Goal: Communication & Community: Answer question/provide support

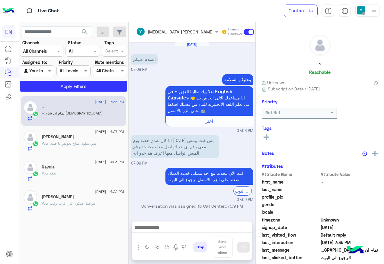
scroll to position [298, 0]
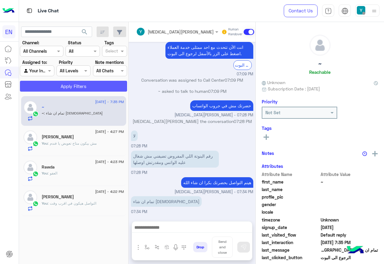
click at [70, 81] on button "Apply Filters" at bounding box center [73, 86] width 107 height 11
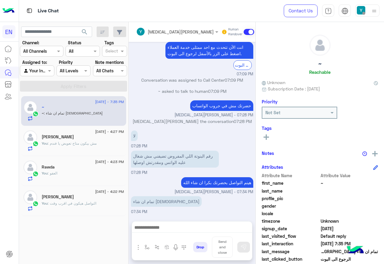
click at [44, 71] on div at bounding box center [36, 70] width 33 height 7
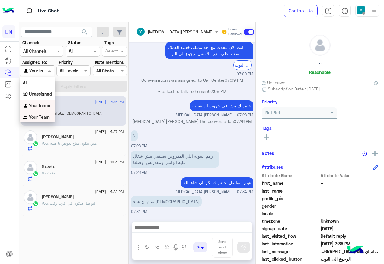
click at [35, 118] on b "Your Team" at bounding box center [39, 117] width 21 height 5
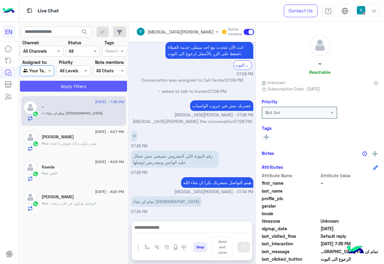
click at [57, 91] on button "Apply Filters" at bounding box center [73, 86] width 107 height 11
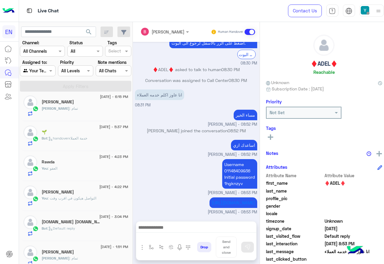
scroll to position [211, 0]
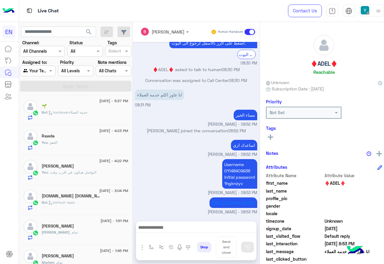
click at [103, 163] on div "[DATE] - 4:22 PM" at bounding box center [85, 162] width 86 height 4
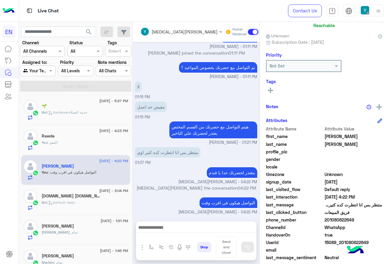
scroll to position [60, 0]
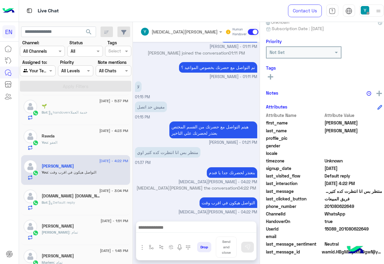
drag, startPoint x: 341, startPoint y: 206, endPoint x: 373, endPoint y: 205, distance: 32.6
click at [373, 205] on span "201080622649" at bounding box center [353, 206] width 58 height 6
drag, startPoint x: 373, startPoint y: 205, endPoint x: 343, endPoint y: 207, distance: 30.3
copy span "01080622649"
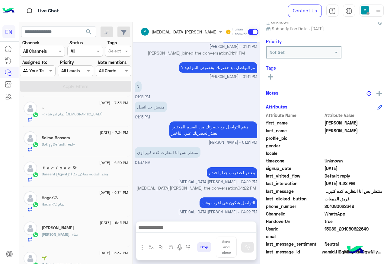
scroll to position [0, 0]
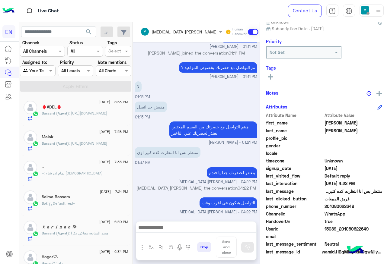
copy span "01080622649"
drag, startPoint x: 35, startPoint y: 73, endPoint x: 31, endPoint y: 76, distance: 4.5
click at [35, 73] on input "text" at bounding box center [30, 71] width 15 height 6
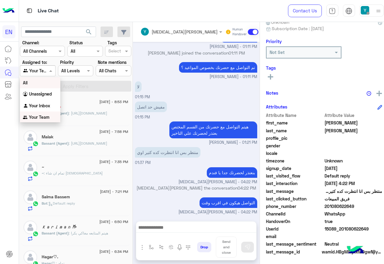
scroll to position [0, 0]
drag, startPoint x: 29, startPoint y: 101, endPoint x: 34, endPoint y: 96, distance: 7.5
click at [29, 101] on div "Your Inbox" at bounding box center [40, 106] width 40 height 12
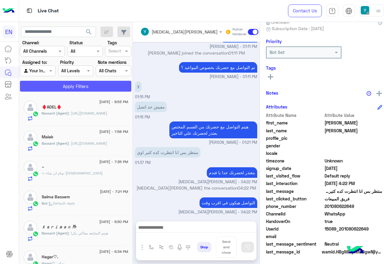
click at [41, 85] on button "Apply Filters" at bounding box center [75, 86] width 111 height 11
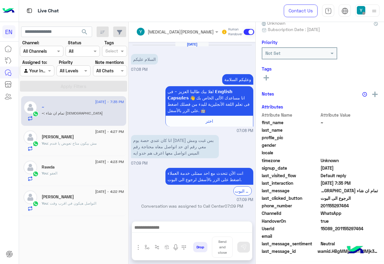
scroll to position [298, 0]
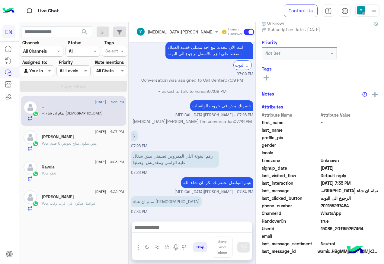
click at [40, 73] on div at bounding box center [36, 70] width 33 height 7
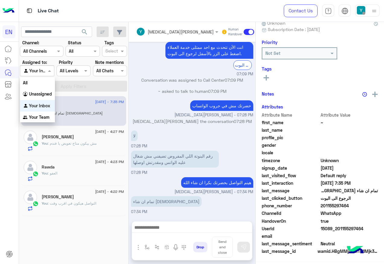
scroll to position [60, 0]
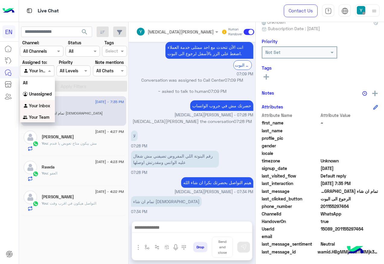
click at [38, 120] on div "Your Team" at bounding box center [37, 118] width 35 height 12
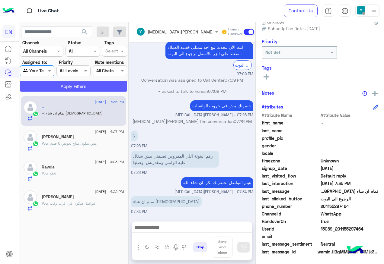
click at [46, 89] on button "Apply Filters" at bounding box center [73, 86] width 107 height 11
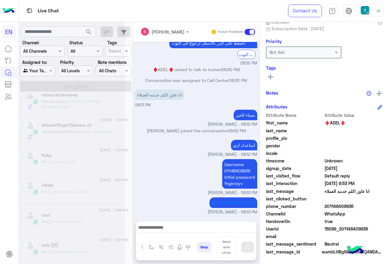
scroll to position [3, 0]
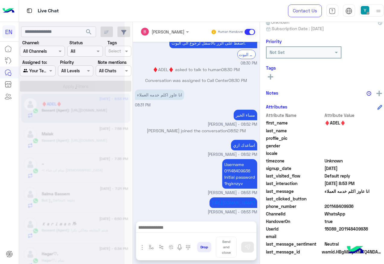
click at [42, 71] on div at bounding box center [37, 70] width 35 height 7
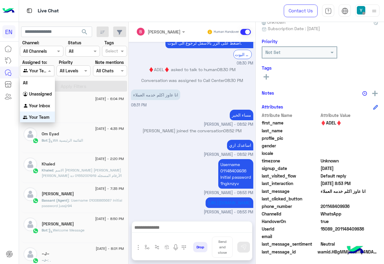
scroll to position [0, 0]
click at [38, 96] on b "Unassigned" at bounding box center [40, 93] width 23 height 5
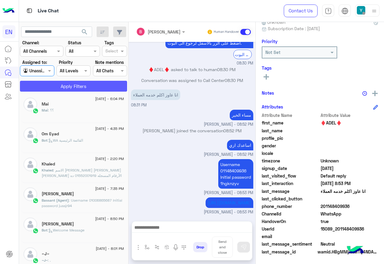
click at [52, 87] on button "Apply Filters" at bounding box center [73, 86] width 107 height 11
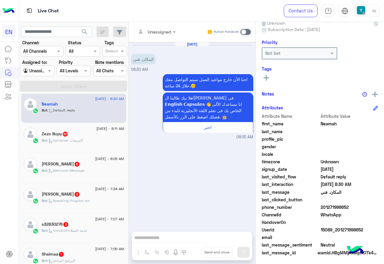
scroll to position [60, 0]
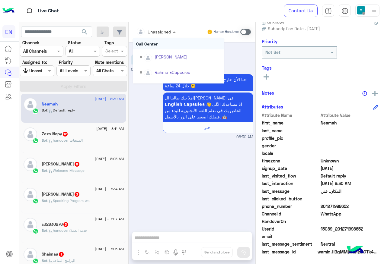
click at [168, 30] on div at bounding box center [156, 31] width 46 height 7
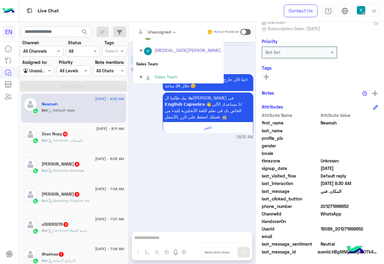
scroll to position [100, 0]
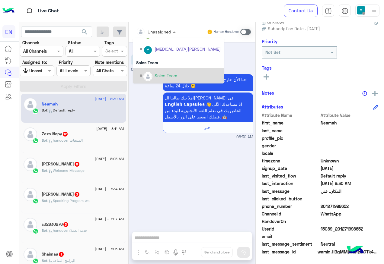
click at [166, 76] on div "Sales Team" at bounding box center [165, 75] width 23 height 6
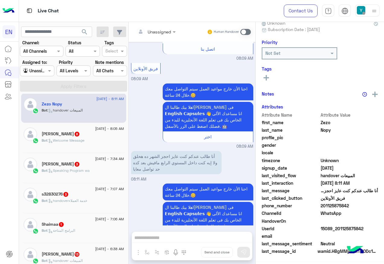
scroll to position [60, 0]
drag, startPoint x: 322, startPoint y: 205, endPoint x: 350, endPoint y: 206, distance: 29.0
click at [350, 206] on span "201125875842" at bounding box center [349, 206] width 58 height 6
drag, startPoint x: 350, startPoint y: 206, endPoint x: 324, endPoint y: 206, distance: 26.8
copy span "01125875842"
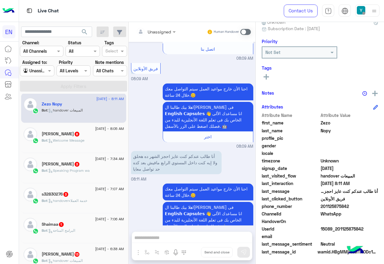
click at [243, 33] on span at bounding box center [245, 32] width 11 height 6
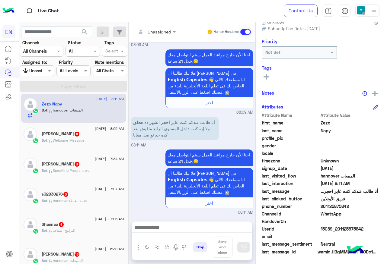
scroll to position [588, 0]
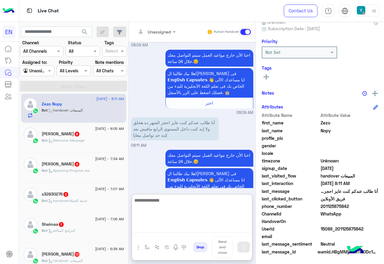
click at [209, 225] on textarea at bounding box center [192, 215] width 120 height 36
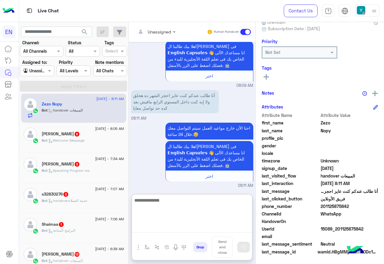
click at [189, 201] on textarea at bounding box center [192, 215] width 120 height 36
click at [174, 206] on textarea at bounding box center [192, 215] width 120 height 36
click at [160, 206] on textarea at bounding box center [192, 215] width 120 height 36
click at [158, 208] on textarea at bounding box center [192, 215] width 120 height 36
click at [201, 197] on textarea at bounding box center [192, 215] width 120 height 36
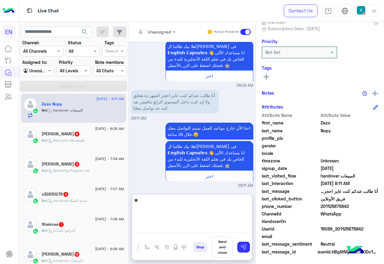
type textarea "*"
type textarea "**********"
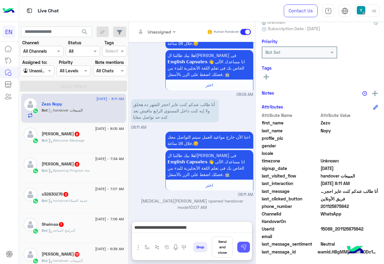
click at [239, 246] on button at bounding box center [243, 247] width 13 height 11
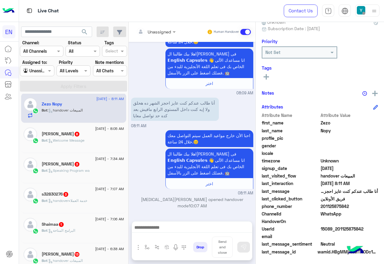
scroll to position [608, 0]
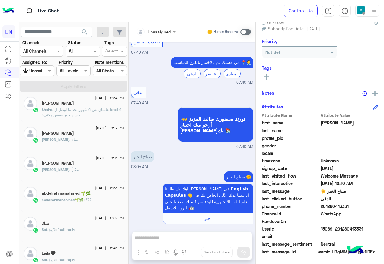
scroll to position [214, 0]
click at [83, 146] on p "Shahd : علشان بس 6 شهور لحد ما اوصل ل level 6 حساه كتير مفيش مكثف؟" at bounding box center [83, 142] width 82 height 11
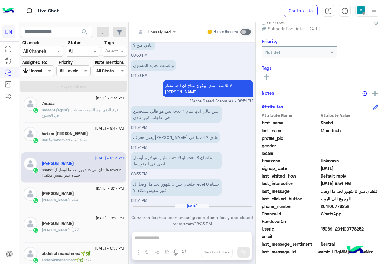
scroll to position [154, 0]
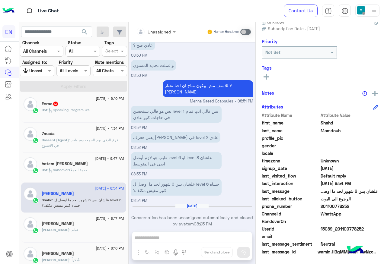
click at [83, 97] on div "[DATE] - 9:10 PM" at bounding box center [83, 99] width 82 height 4
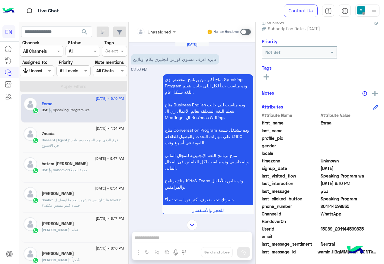
click at [161, 35] on div "Unassigned" at bounding box center [159, 32] width 24 height 6
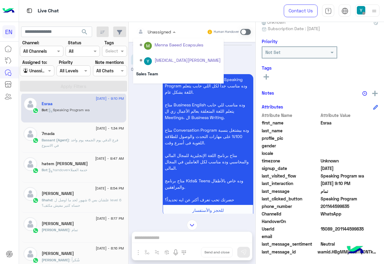
scroll to position [100, 0]
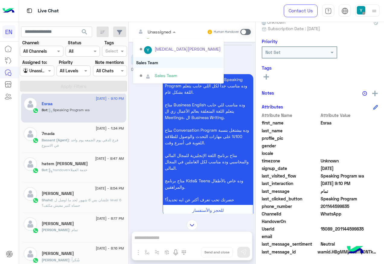
click at [164, 60] on div "Sales Team" at bounding box center [178, 62] width 90 height 11
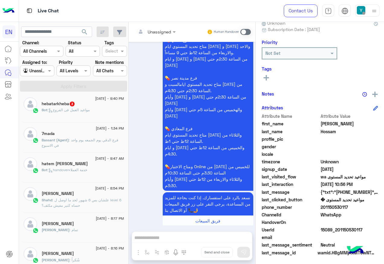
scroll to position [60, 0]
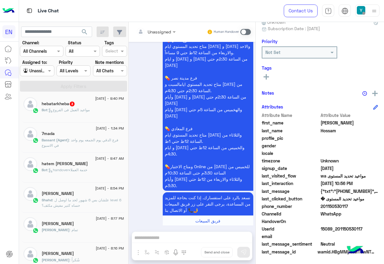
click at [81, 111] on span ": مواعيد العمل فى الفروع" at bounding box center [68, 110] width 42 height 5
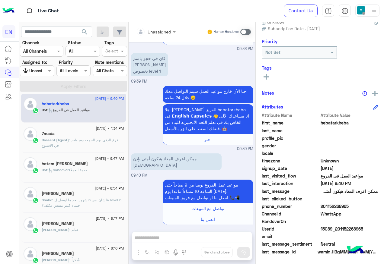
drag, startPoint x: 322, startPoint y: 206, endPoint x: 359, endPoint y: 206, distance: 37.7
click at [359, 206] on span "201152268965" at bounding box center [349, 206] width 58 height 6
drag, startPoint x: 359, startPoint y: 206, endPoint x: 333, endPoint y: 206, distance: 26.2
copy span "01152268965"
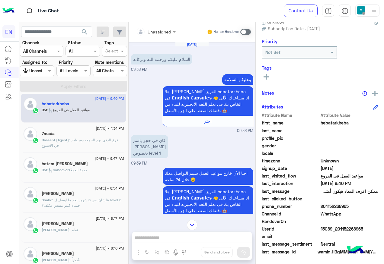
scroll to position [82, 0]
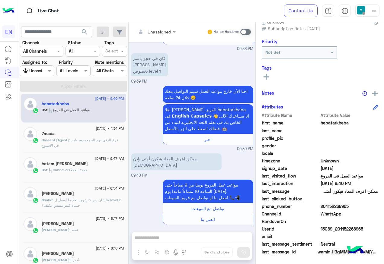
click at [246, 31] on span at bounding box center [245, 32] width 11 height 6
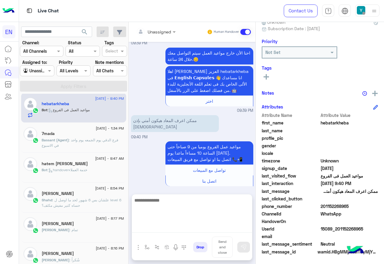
click at [217, 231] on textarea at bounding box center [192, 215] width 120 height 36
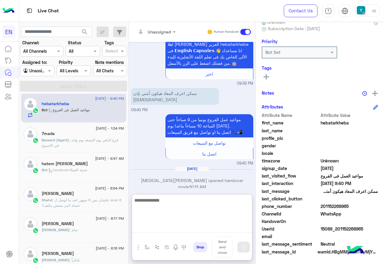
click at [218, 201] on textarea at bounding box center [192, 215] width 120 height 36
type textarea "**********"
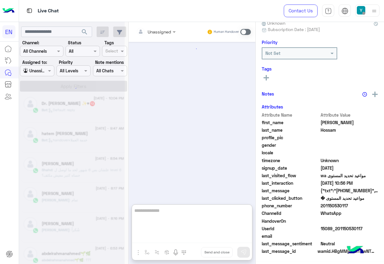
scroll to position [1065, 0]
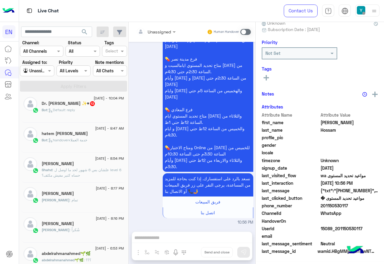
click at [85, 109] on div "Bot : Default reply" at bounding box center [83, 112] width 82 height 11
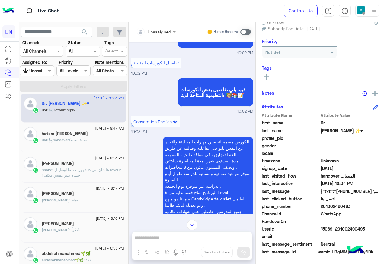
scroll to position [331, 0]
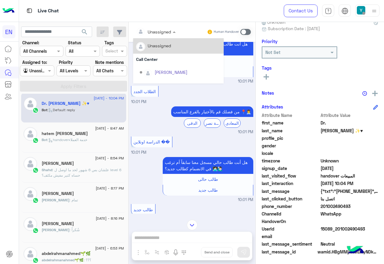
click at [172, 33] on span at bounding box center [175, 32] width 8 height 6
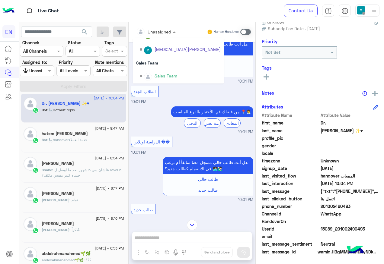
scroll to position [100, 0]
click at [169, 65] on div "Sales Team" at bounding box center [178, 62] width 90 height 11
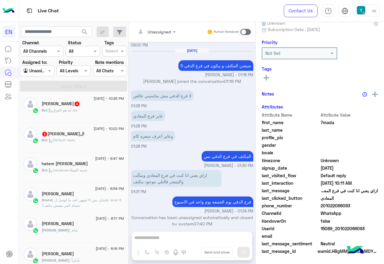
click at [92, 137] on div "ال[PERSON_NAME] 3" at bounding box center [83, 135] width 82 height 6
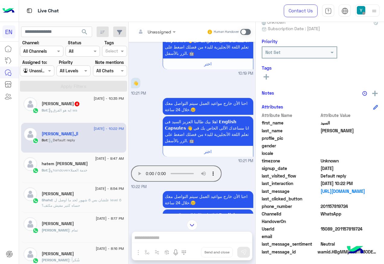
scroll to position [101, 0]
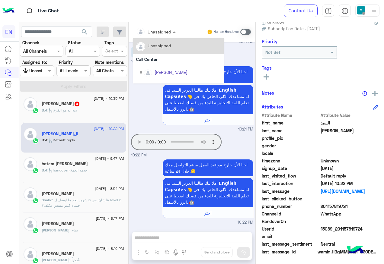
click at [162, 31] on div at bounding box center [156, 31] width 46 height 7
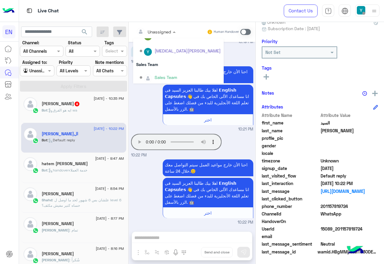
scroll to position [100, 0]
click at [166, 62] on div "Sales Team" at bounding box center [178, 62] width 90 height 11
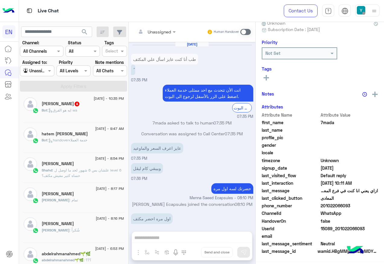
scroll to position [230, 0]
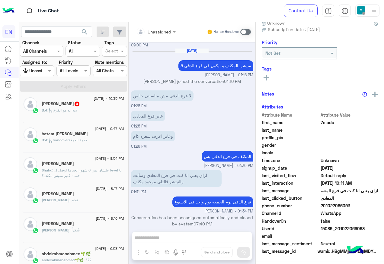
click at [89, 111] on div "Bot : ايه هو الفرق wa" at bounding box center [83, 113] width 82 height 11
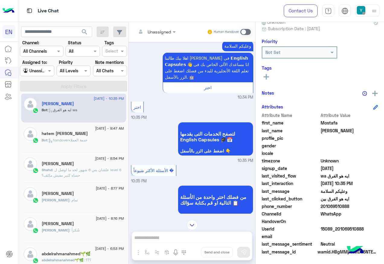
scroll to position [12, 0]
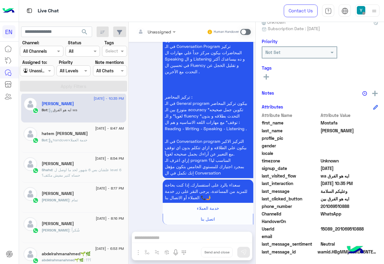
drag, startPoint x: 159, startPoint y: 25, endPoint x: 159, endPoint y: 28, distance: 3.0
click at [159, 26] on div "Unassigned Human Handover" at bounding box center [191, 32] width 127 height 20
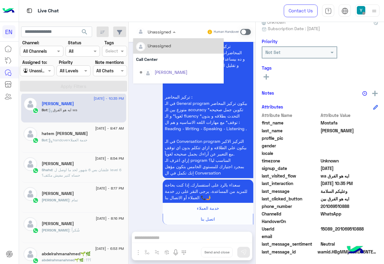
click at [159, 29] on input "text" at bounding box center [148, 32] width 24 height 6
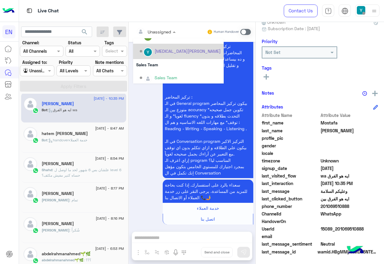
scroll to position [100, 0]
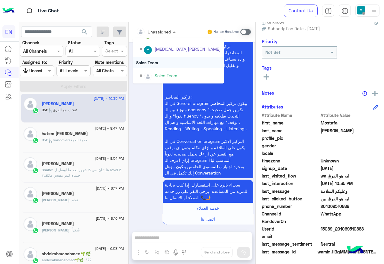
click at [154, 63] on div "Sales Team" at bounding box center [178, 62] width 90 height 11
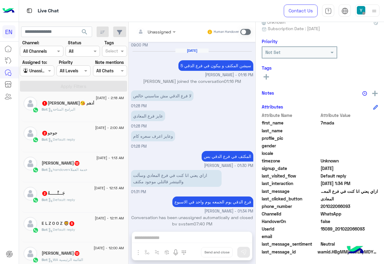
click at [79, 191] on div "جَـــنَّــــــةُ 2" at bounding box center [83, 194] width 82 height 6
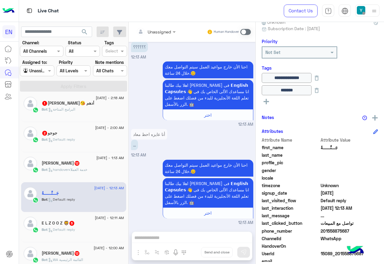
click at [62, 219] on div "[DATE] - 12:11 AM" at bounding box center [83, 219] width 82 height 4
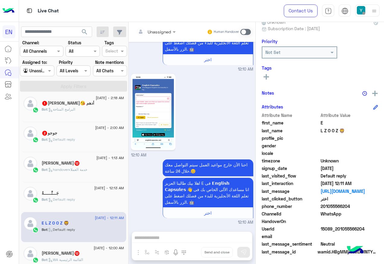
drag, startPoint x: 321, startPoint y: 207, endPoint x: 357, endPoint y: 204, distance: 36.3
click at [357, 204] on span "201055566204" at bounding box center [349, 206] width 58 height 6
drag, startPoint x: 357, startPoint y: 204, endPoint x: 338, endPoint y: 206, distance: 19.4
copy span "01055566204"
click at [249, 33] on span at bounding box center [245, 32] width 11 height 6
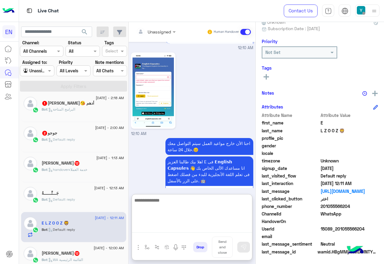
click at [163, 226] on textarea at bounding box center [192, 215] width 120 height 36
paste textarea "**********"
type textarea "**********"
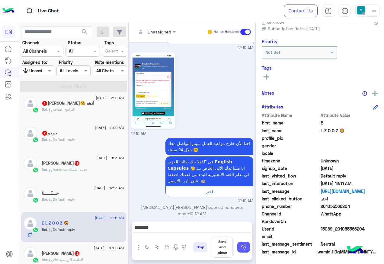
click at [247, 243] on button at bounding box center [243, 247] width 13 height 11
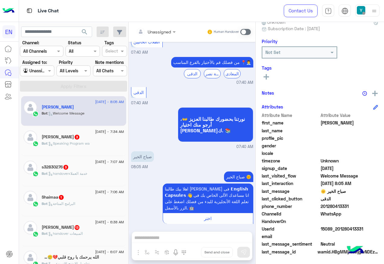
click at [81, 141] on span ": Speaking Program wa" at bounding box center [68, 143] width 42 height 5
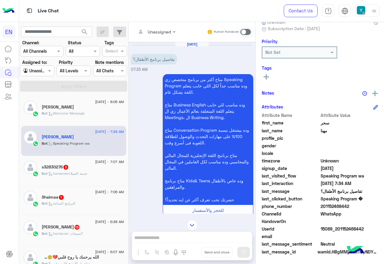
click at [166, 35] on div "Unassigned" at bounding box center [153, 32] width 35 height 12
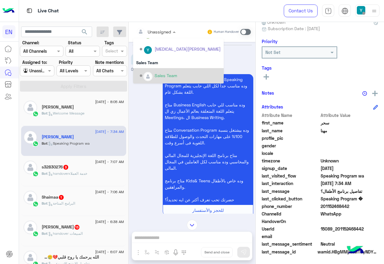
click at [162, 68] on div "Sales Team" at bounding box center [178, 75] width 90 height 15
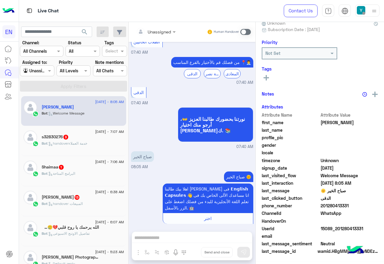
click at [106, 142] on div "Bot : handoverخدمة العملاء" at bounding box center [83, 146] width 82 height 11
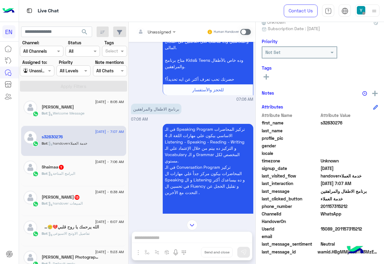
click at [155, 34] on input "text" at bounding box center [148, 32] width 24 height 6
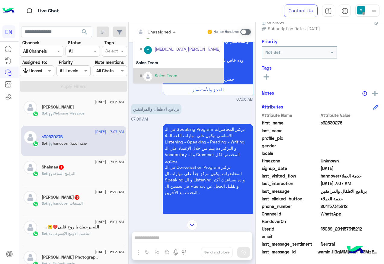
click at [170, 72] on div "Sales Team" at bounding box center [180, 76] width 81 height 11
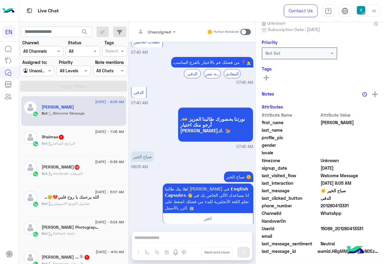
click at [74, 138] on div "Shaimaa 1" at bounding box center [83, 138] width 82 height 6
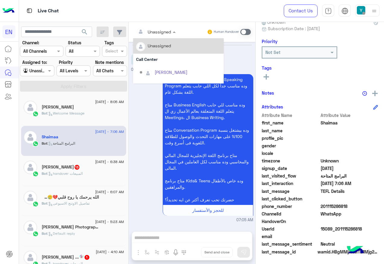
click at [162, 36] on div "Unassigned" at bounding box center [153, 32] width 35 height 12
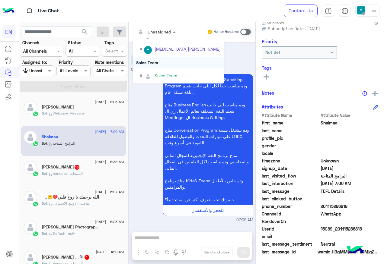
click at [157, 61] on div "Sales Team" at bounding box center [178, 62] width 90 height 11
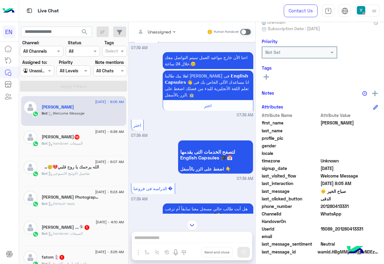
drag, startPoint x: 321, startPoint y: 206, endPoint x: 356, endPoint y: 209, distance: 35.1
click at [356, 209] on span "201280413331" at bounding box center [349, 206] width 58 height 6
drag, startPoint x: 356, startPoint y: 209, endPoint x: 337, endPoint y: 207, distance: 18.5
copy span "01280413331"
click at [163, 241] on div "Unassigned Human Handover [DATE] صباح الخير 07:39 AM صباح الخير 🌞 اهلا بيك طالب…" at bounding box center [191, 144] width 127 height 245
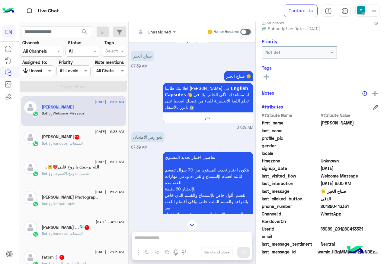
click at [245, 31] on span at bounding box center [245, 32] width 11 height 6
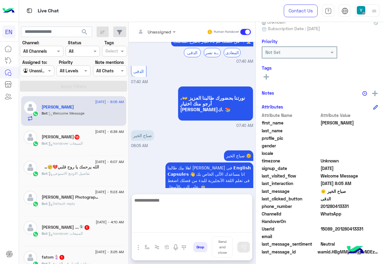
click at [188, 228] on textarea at bounding box center [192, 215] width 120 height 36
paste textarea "**********"
type textarea "**********"
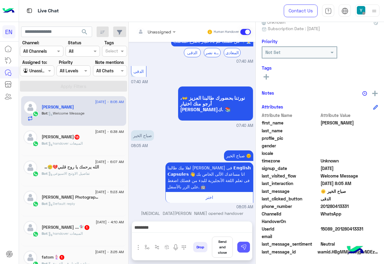
click at [243, 250] on img at bounding box center [243, 247] width 6 height 6
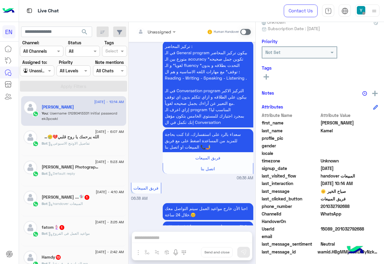
click at [79, 151] on div "Bot : تفاصيل الاوتنج الاسبوعى" at bounding box center [83, 146] width 82 height 11
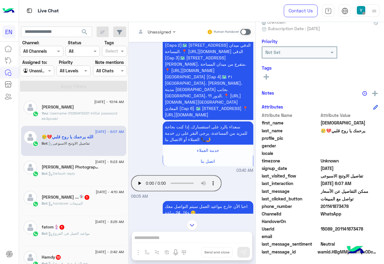
click at [88, 196] on div "[PERSON_NAME] ...🧚🏻‍♀️ 1" at bounding box center [83, 198] width 82 height 6
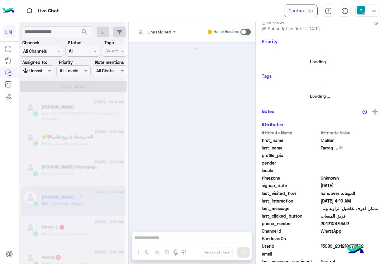
scroll to position [340, 0]
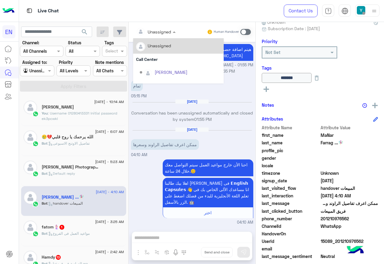
click at [155, 31] on input "text" at bounding box center [148, 32] width 24 height 6
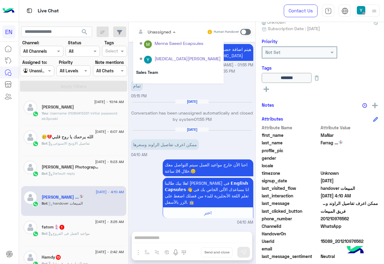
scroll to position [100, 0]
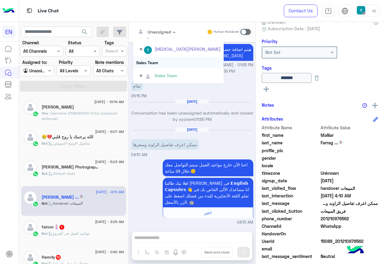
click at [161, 63] on div "Sales Team" at bounding box center [178, 62] width 90 height 11
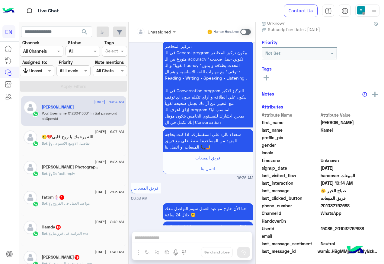
scroll to position [60, 0]
click at [73, 147] on div "Bot : تفاصيل الاوتنج الاسبوعى" at bounding box center [83, 146] width 82 height 11
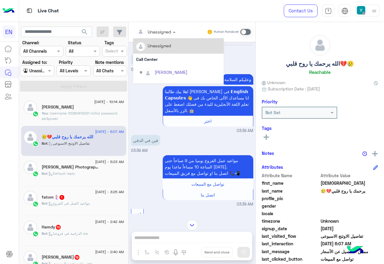
click at [160, 32] on input "text" at bounding box center [148, 32] width 24 height 6
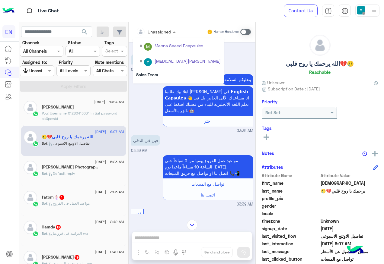
scroll to position [100, 0]
click at [163, 61] on div "Sales Team" at bounding box center [178, 62] width 90 height 11
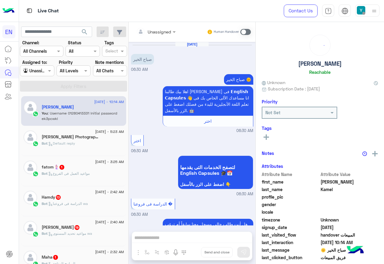
scroll to position [1438, 0]
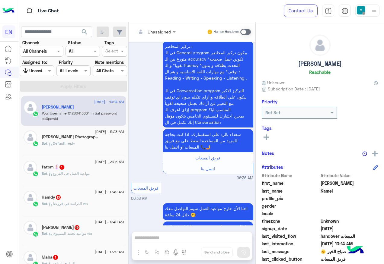
click at [54, 180] on div "Bot : مواعيد العمل فى الفروع" at bounding box center [83, 176] width 82 height 11
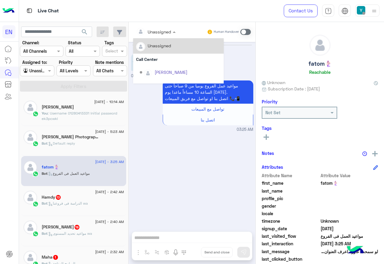
click at [154, 36] on div "Unassigned" at bounding box center [153, 32] width 35 height 12
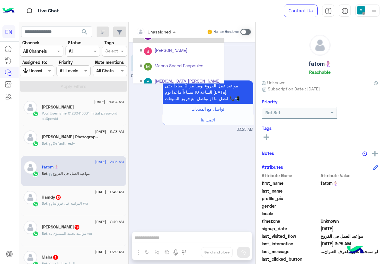
scroll to position [100, 0]
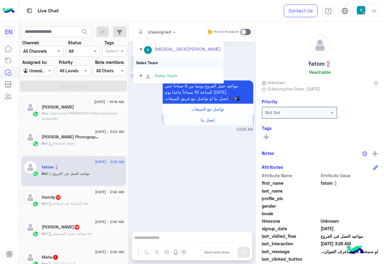
click at [158, 66] on div "Sales Team" at bounding box center [178, 62] width 90 height 11
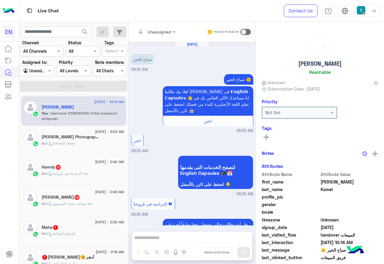
scroll to position [1438, 0]
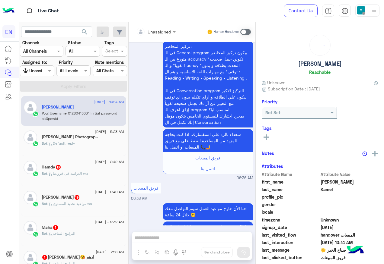
click at [81, 171] on span "Bot : الدراسة فى فروعنا wa" at bounding box center [65, 173] width 46 height 5
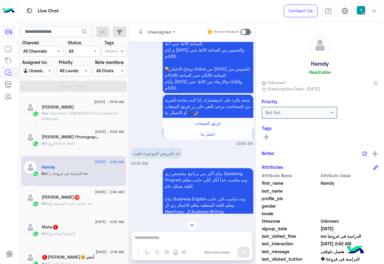
click at [160, 30] on input "text" at bounding box center [148, 32] width 24 height 6
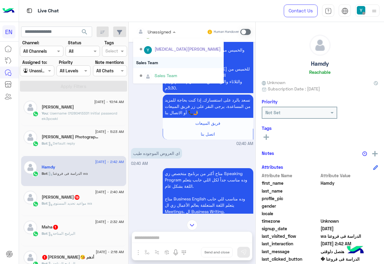
click at [167, 62] on div "Sales Team" at bounding box center [178, 62] width 90 height 11
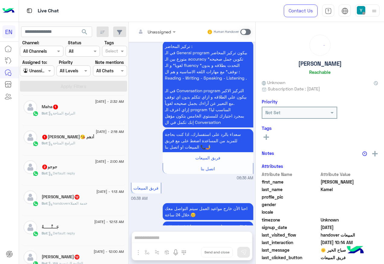
click at [81, 171] on div "Bot : Default reply" at bounding box center [83, 176] width 82 height 11
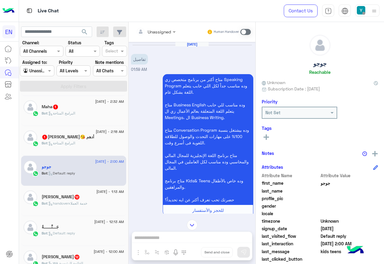
drag, startPoint x: 154, startPoint y: 26, endPoint x: 156, endPoint y: 35, distance: 9.1
click at [154, 26] on div "Unassigned Human Handover" at bounding box center [191, 32] width 127 height 20
click at [156, 35] on div "Unassigned" at bounding box center [159, 32] width 24 height 6
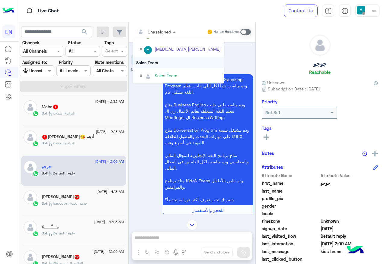
click at [158, 62] on div "Sales Team" at bounding box center [178, 62] width 90 height 11
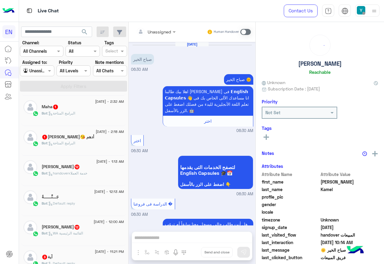
click at [73, 111] on span ": البرامج المتاحة" at bounding box center [61, 113] width 28 height 5
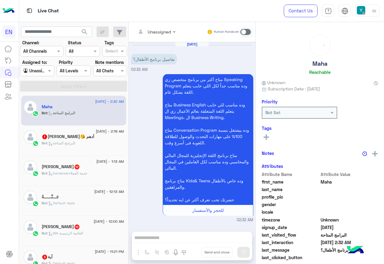
click at [152, 32] on input "text" at bounding box center [148, 32] width 24 height 6
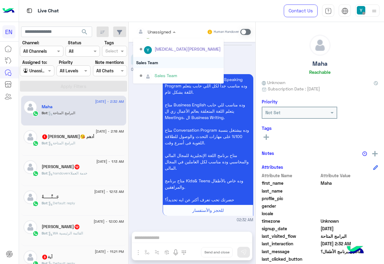
click at [163, 65] on div "Sales Team" at bounding box center [178, 62] width 90 height 11
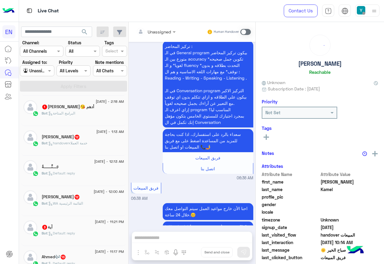
click at [79, 122] on div "[DATE] - 2:18 AM أدهم 😘[PERSON_NAME] 1 Bot : البرامج المتاحة" at bounding box center [73, 111] width 105 height 30
click at [104, 112] on div "Bot : البرامج المتاحة" at bounding box center [83, 116] width 82 height 11
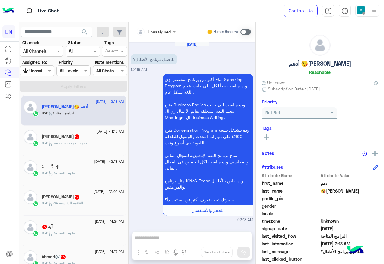
click at [163, 29] on div at bounding box center [156, 31] width 46 height 7
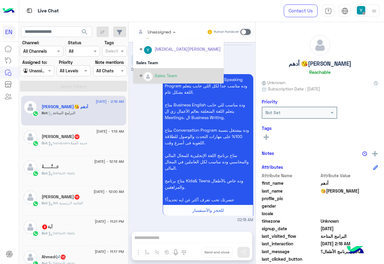
click at [159, 71] on div "Sales Team" at bounding box center [180, 76] width 81 height 11
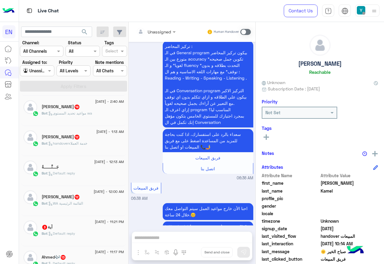
click at [92, 112] on span ": مواعيد تحديد المستوى wa" at bounding box center [69, 113] width 45 height 5
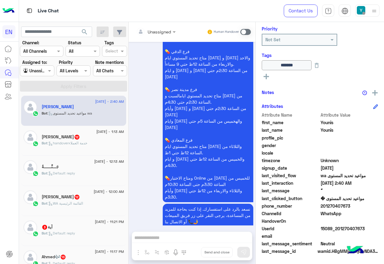
drag, startPoint x: 321, startPoint y: 206, endPoint x: 354, endPoint y: 205, distance: 33.5
click at [354, 205] on span "201270407673" at bounding box center [349, 206] width 58 height 6
drag, startPoint x: 354, startPoint y: 205, endPoint x: 339, endPoint y: 204, distance: 14.9
copy span "01270407673"
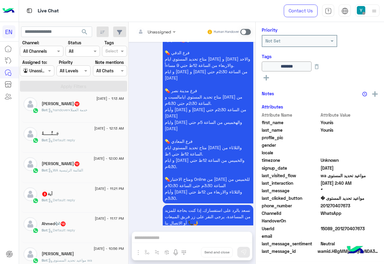
click at [70, 116] on div "Bot : handoverخدمة العملاء" at bounding box center [83, 112] width 82 height 11
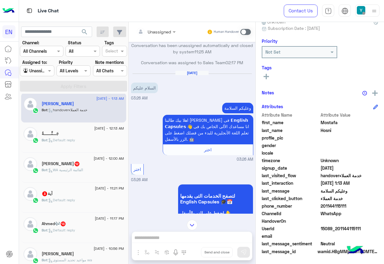
click at [160, 26] on div "Unassigned" at bounding box center [153, 32] width 35 height 12
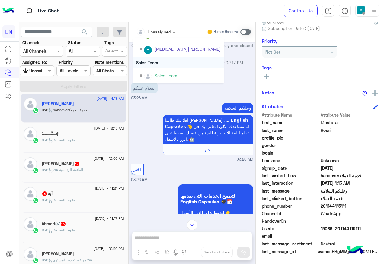
click at [153, 68] on div "Sales Team" at bounding box center [178, 75] width 90 height 15
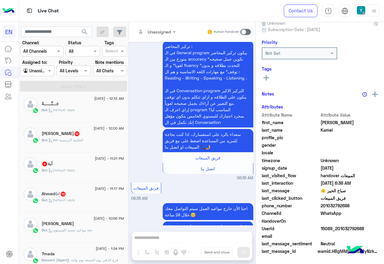
click at [87, 137] on div "[PERSON_NAME] 12" at bounding box center [83, 134] width 82 height 6
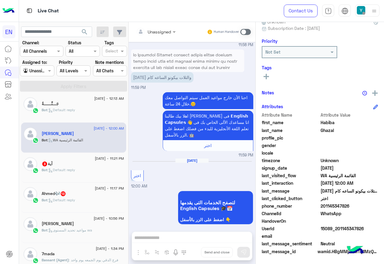
click at [78, 160] on div "[DATE] - 11:21 PM" at bounding box center [83, 159] width 82 height 4
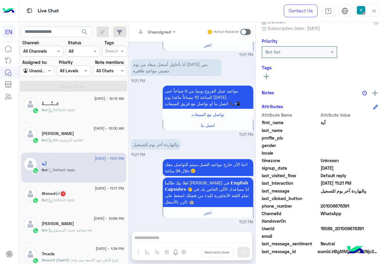
click at [64, 198] on p "Bot : Default reply" at bounding box center [58, 200] width 33 height 5
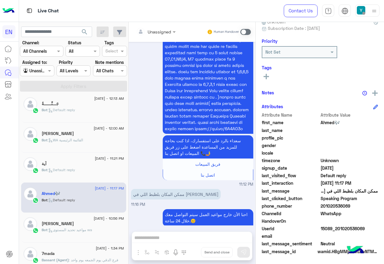
click at [158, 32] on input "text" at bounding box center [148, 32] width 24 height 6
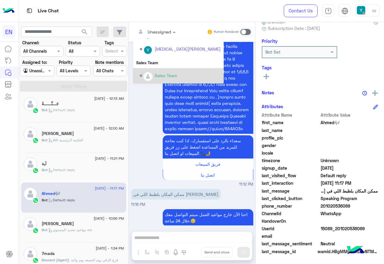
click at [165, 71] on div "Sales Team" at bounding box center [180, 76] width 81 height 11
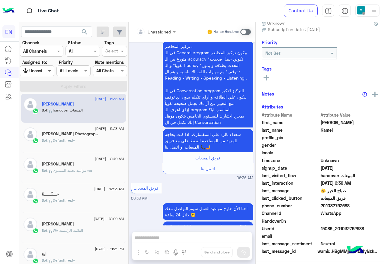
click at [50, 72] on span at bounding box center [50, 71] width 8 height 6
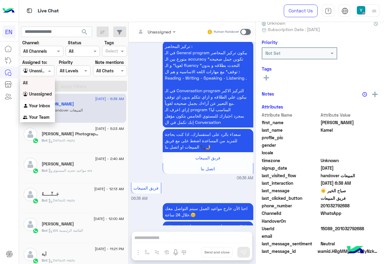
click at [50, 83] on div "All" at bounding box center [37, 82] width 35 height 11
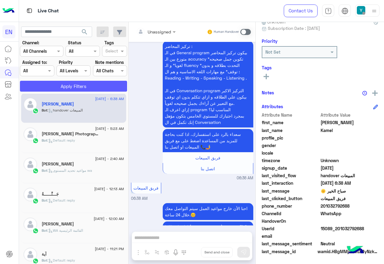
click at [50, 83] on button "Apply Filters" at bounding box center [73, 86] width 107 height 11
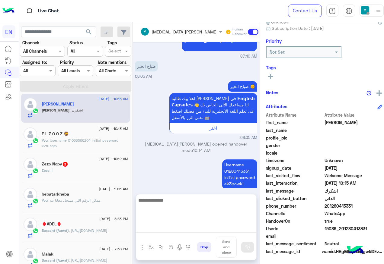
click at [192, 228] on textarea at bounding box center [196, 215] width 120 height 36
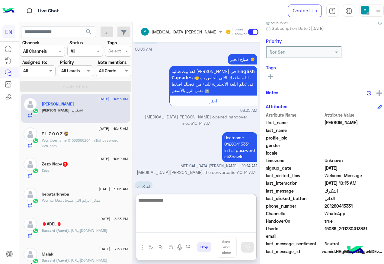
click at [202, 210] on textarea at bounding box center [196, 215] width 120 height 36
type textarea "*****"
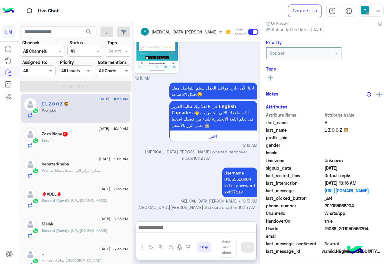
click at [98, 143] on div "Zezo : أ" at bounding box center [85, 143] width 86 height 11
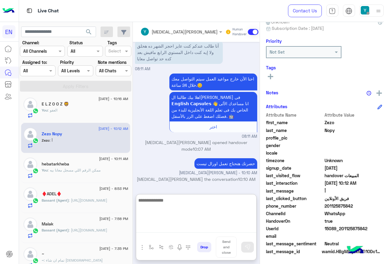
click at [200, 227] on textarea at bounding box center [196, 215] width 120 height 36
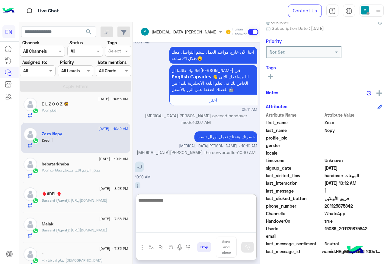
click at [171, 204] on textarea at bounding box center [196, 215] width 120 height 36
type textarea "**********"
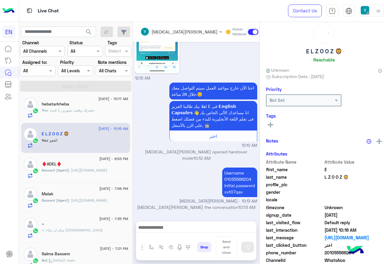
drag, startPoint x: 339, startPoint y: 30, endPoint x: 331, endPoint y: 23, distance: 10.3
click at [331, 23] on div "E L Z O O Z 🦁 Reachable Unknown Subscription Date : [DATE] Priority Not Set Tag…" at bounding box center [324, 142] width 128 height 240
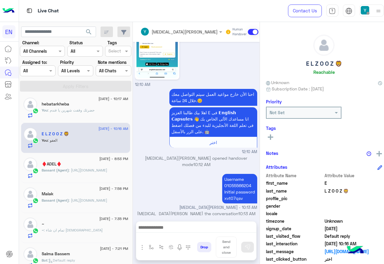
drag, startPoint x: 234, startPoint y: 75, endPoint x: 205, endPoint y: 4, distance: 76.9
click at [234, 74] on div "12:10 AM" at bounding box center [196, 45] width 122 height 86
